Goal: Information Seeking & Learning: Check status

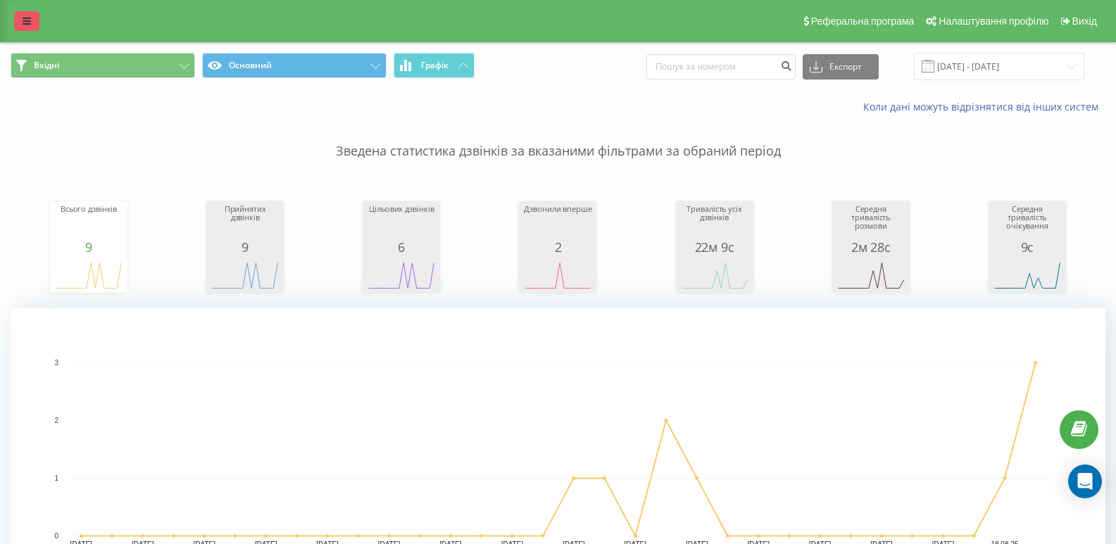
click at [25, 13] on link at bounding box center [26, 21] width 25 height 20
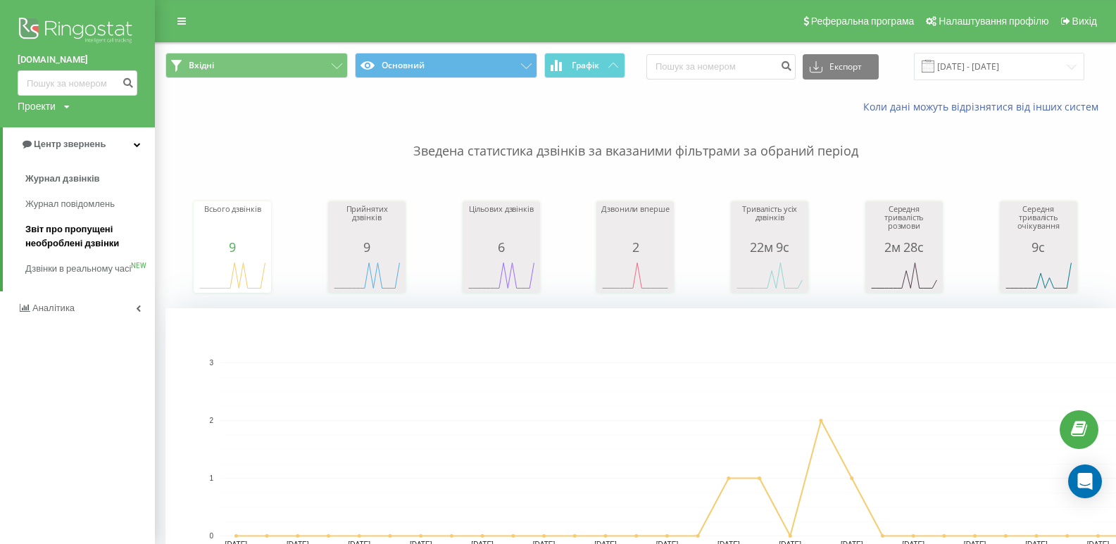
click at [66, 232] on span "Звіт про пропущені необроблені дзвінки" at bounding box center [86, 237] width 123 height 28
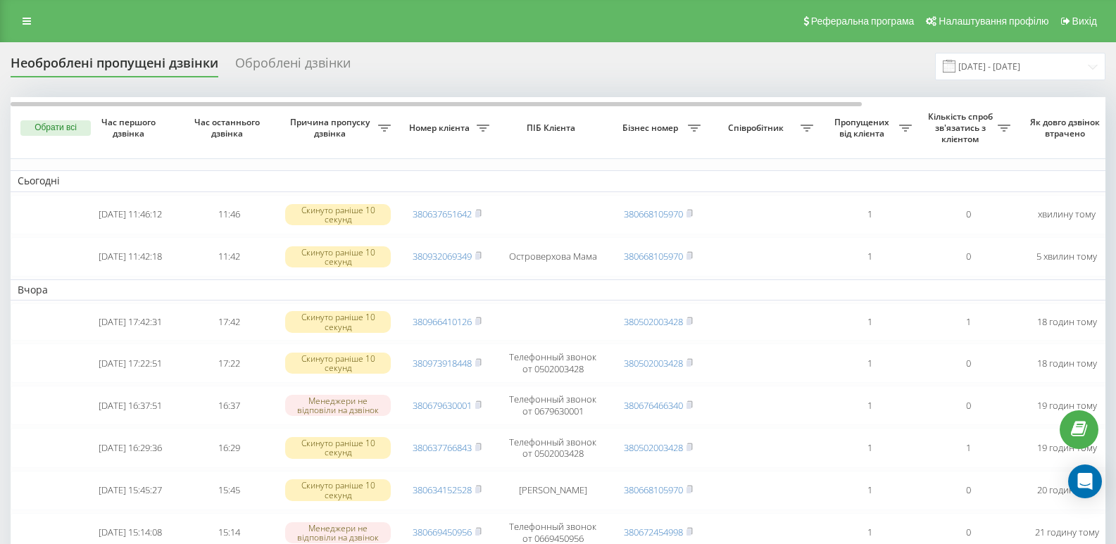
click at [391, 128] on icon at bounding box center [384, 128] width 13 height 7
click at [657, 215] on input "text" at bounding box center [694, 214] width 159 height 25
type input "380670096600"
click at [739, 241] on span "OK" at bounding box center [742, 241] width 39 height 22
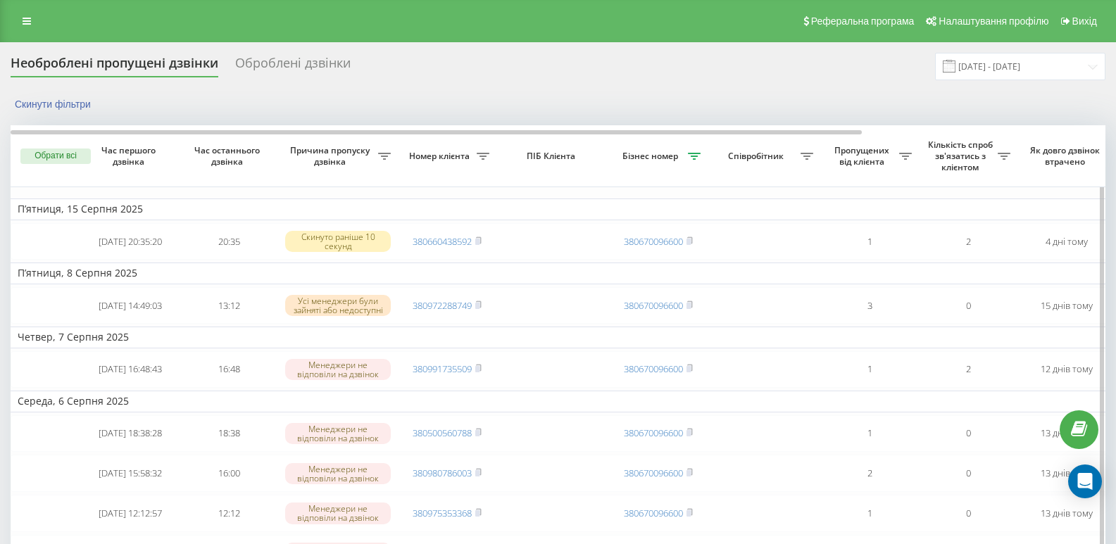
click at [692, 156] on icon at bounding box center [694, 156] width 13 height 7
click at [656, 272] on button "Скасувати" at bounding box center [645, 270] width 60 height 18
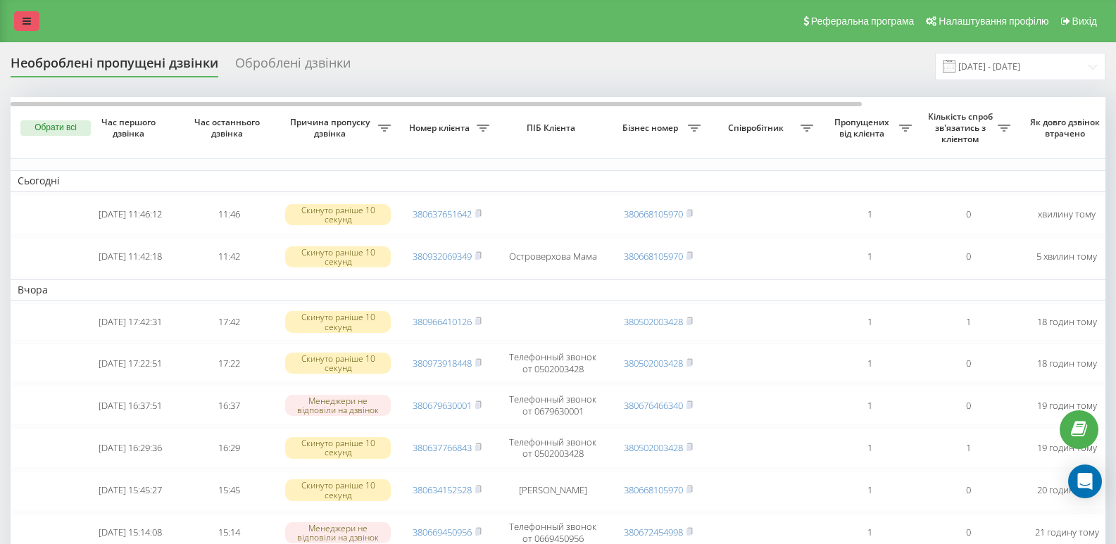
click at [25, 16] on icon at bounding box center [27, 21] width 8 height 10
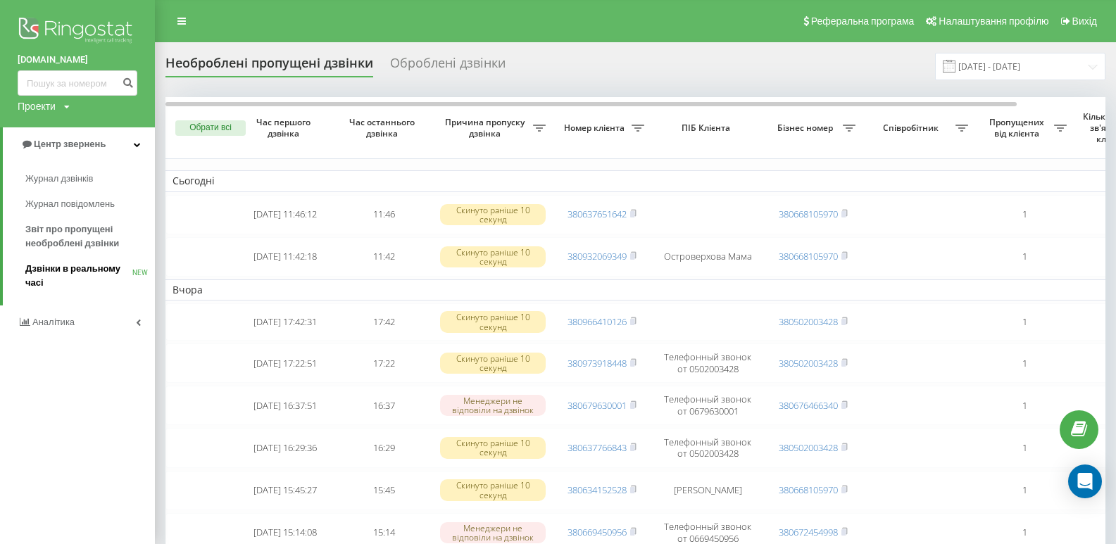
click at [66, 268] on span "Дзвінки в реальному часі" at bounding box center [78, 276] width 107 height 28
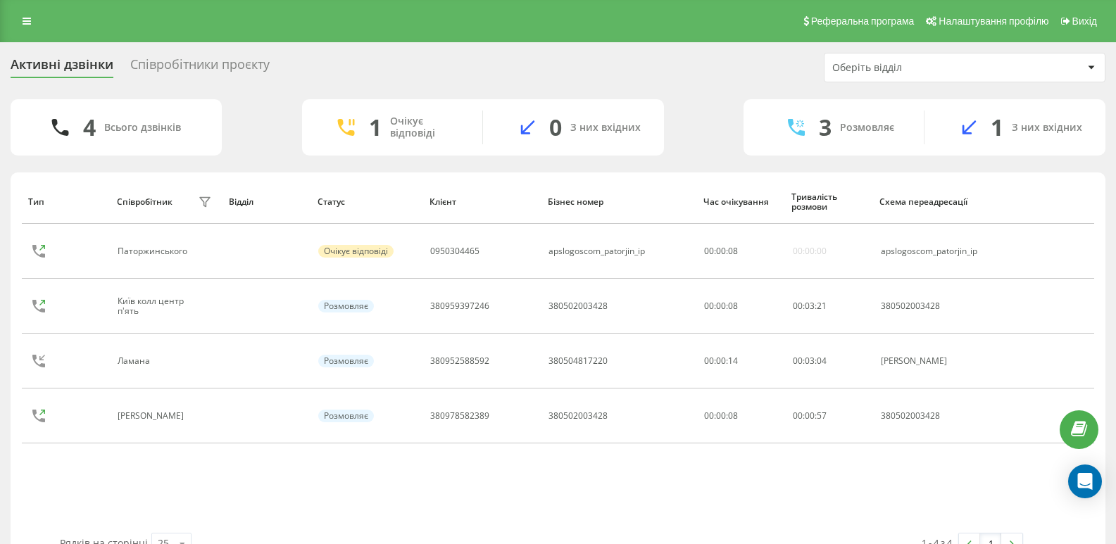
click at [1090, 64] on div at bounding box center [1091, 67] width 16 height 17
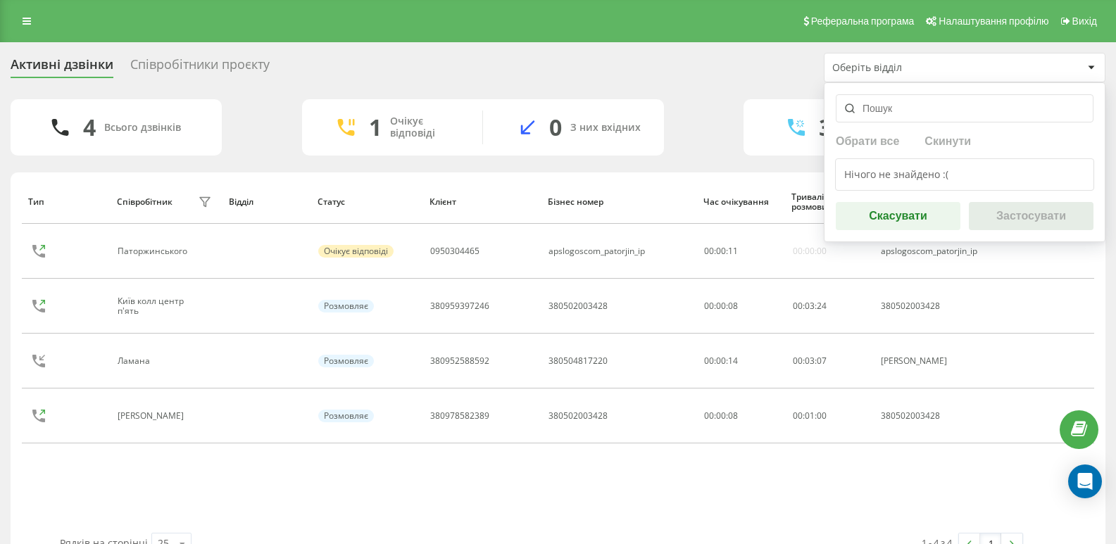
click at [667, 75] on div "Активні дзвінки Співробітники проєкту Оберіть відділ Обрати все Скинути Нічого …" at bounding box center [558, 68] width 1095 height 30
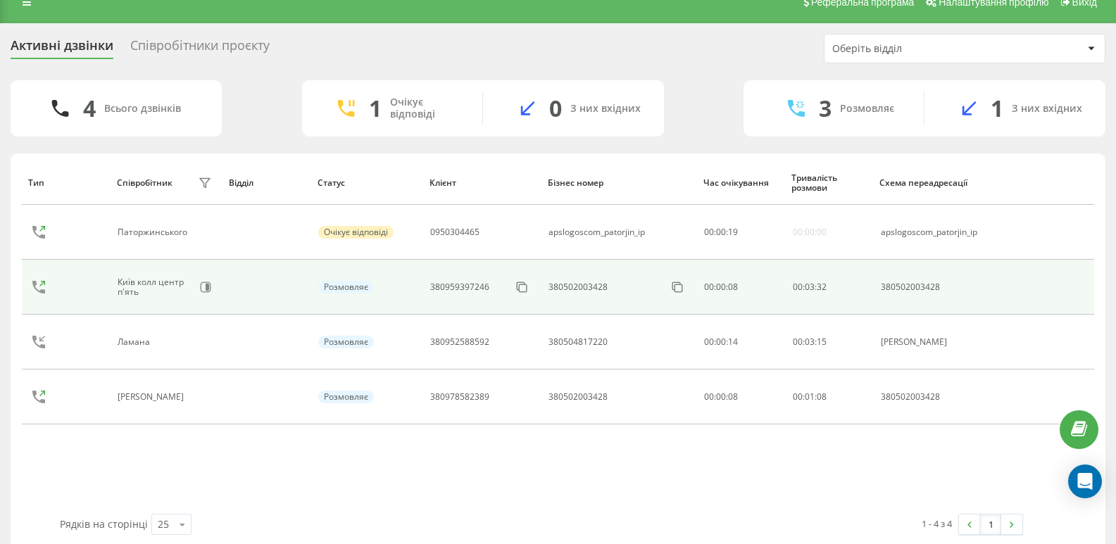
scroll to position [35, 0]
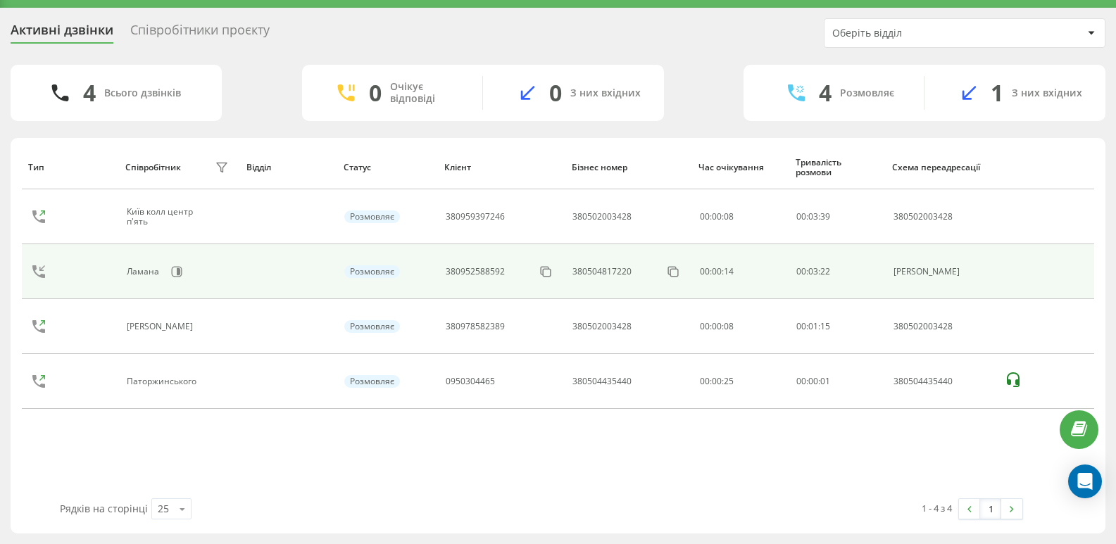
click at [133, 323] on div "Воронцова" at bounding box center [162, 327] width 70 height 10
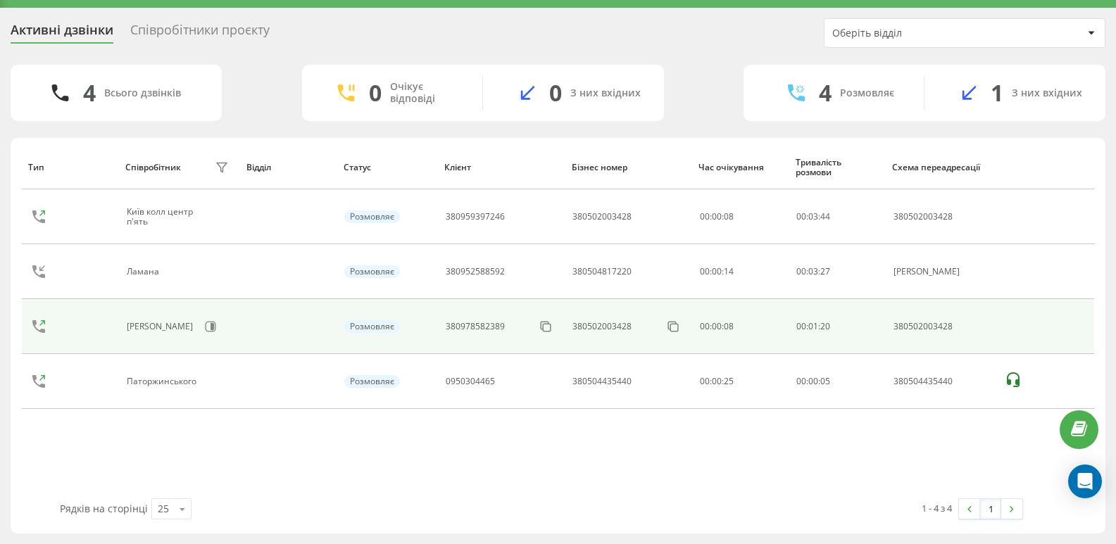
click at [380, 324] on div "Розмовляє" at bounding box center [372, 326] width 56 height 13
